Goal: Transaction & Acquisition: Purchase product/service

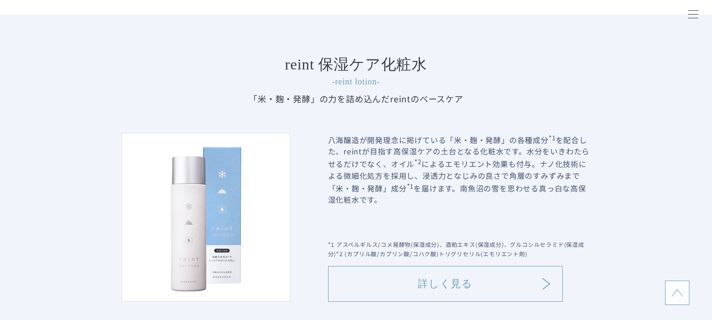
scroll to position [944, 0]
click at [670, 258] on div "reint 保湿ケア化粧水 -reint lotion- 「米・麹・発酵」の力を詰め込んだ reintのベースケア 八海醸造が開発理念に掲げている「米・麹・発…" at bounding box center [356, 179] width 712 height 330
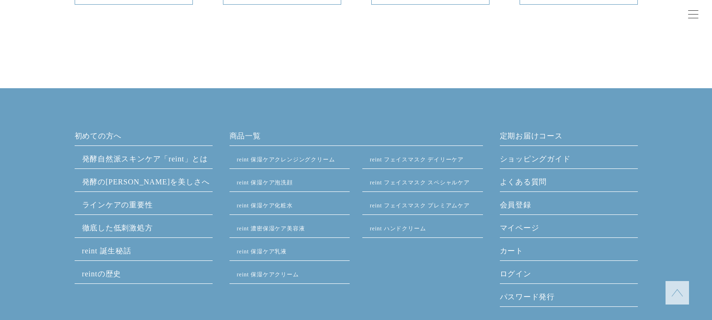
scroll to position [4533, 0]
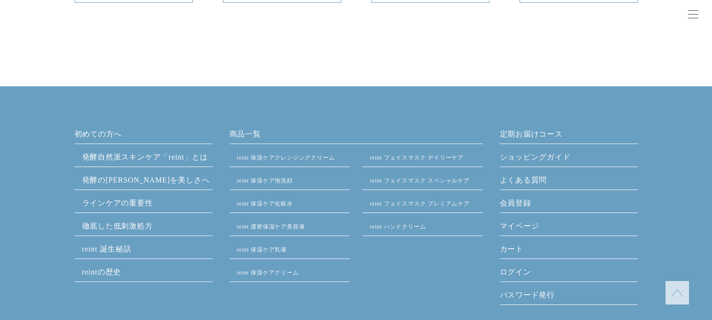
click at [435, 207] on link "reint フェイスマスク プレミアムケア" at bounding box center [420, 203] width 100 height 7
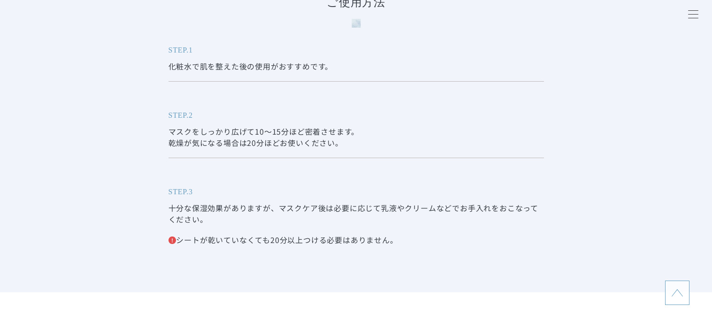
scroll to position [3818, 0]
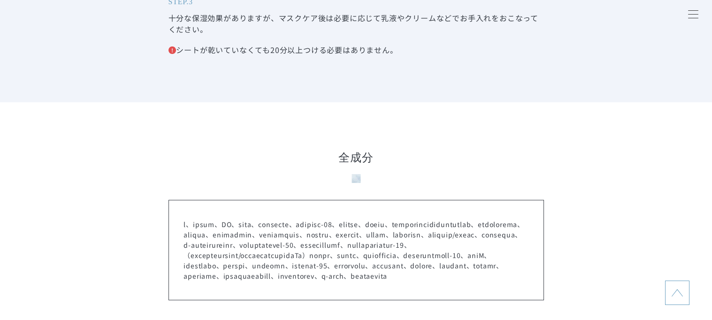
click at [626, 284] on section "全成分" at bounding box center [356, 224] width 712 height 245
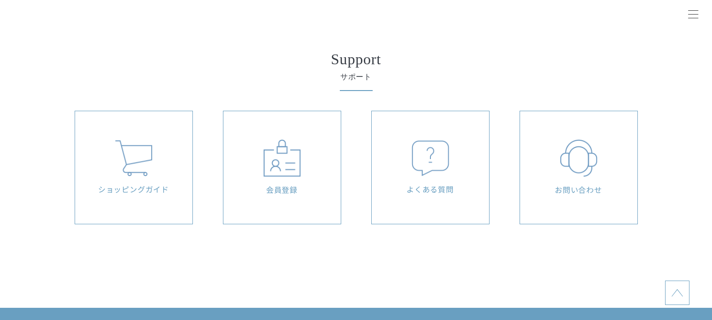
scroll to position [5091, 0]
click at [676, 293] on img at bounding box center [677, 292] width 11 height 11
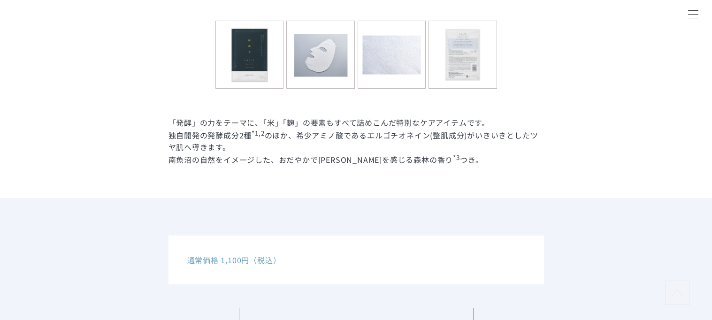
scroll to position [479, 0]
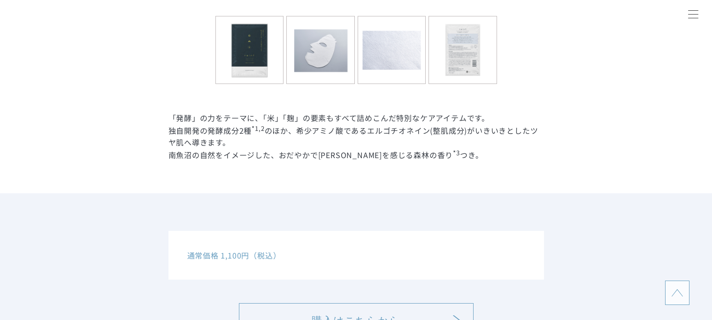
click at [244, 261] on p "通常価格 1,100円（税込）" at bounding box center [356, 255] width 338 height 11
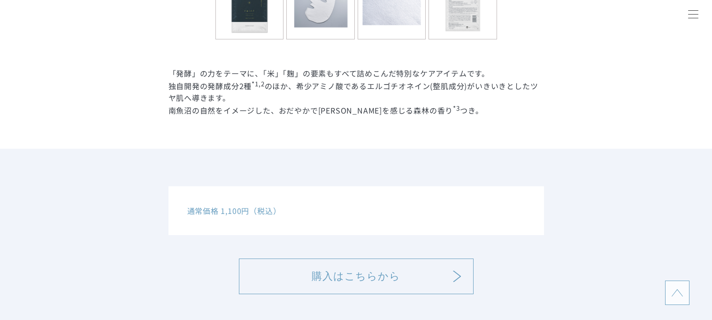
scroll to position [524, 0]
click at [376, 279] on link "購入はこちらから" at bounding box center [356, 276] width 235 height 36
